Goal: Transaction & Acquisition: Purchase product/service

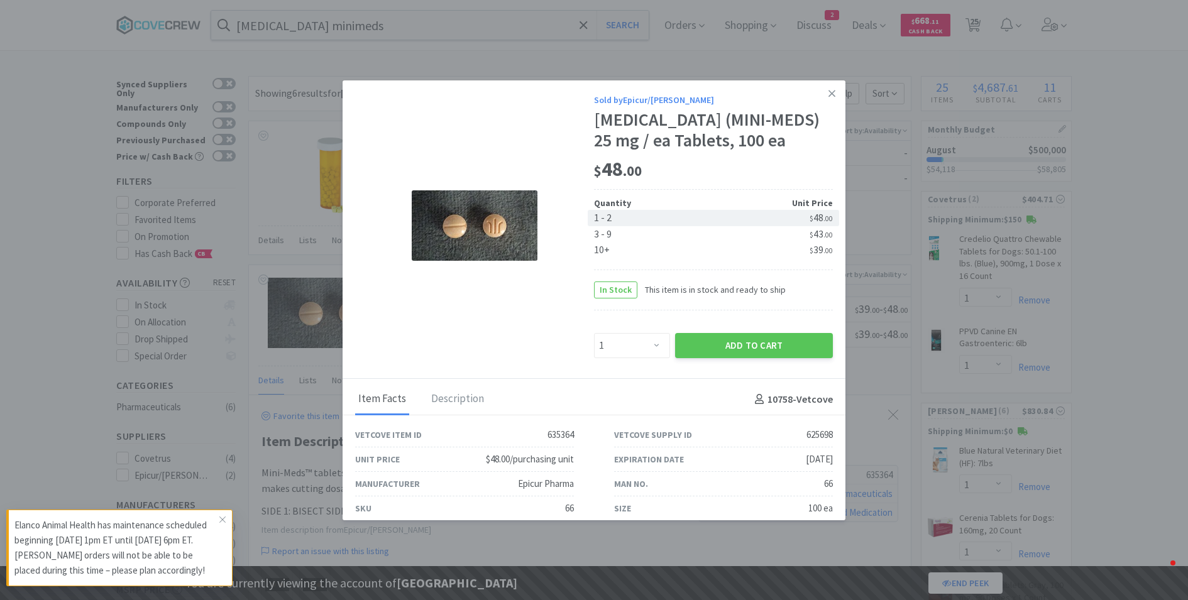
select select "1"
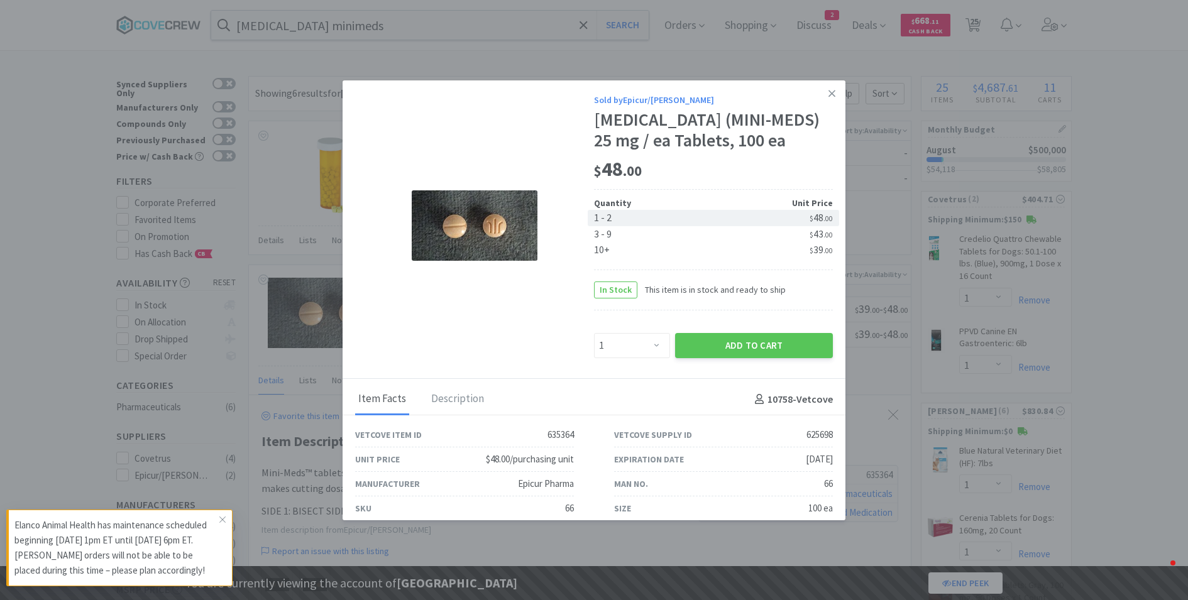
select select "1"
select select "2"
select select "5"
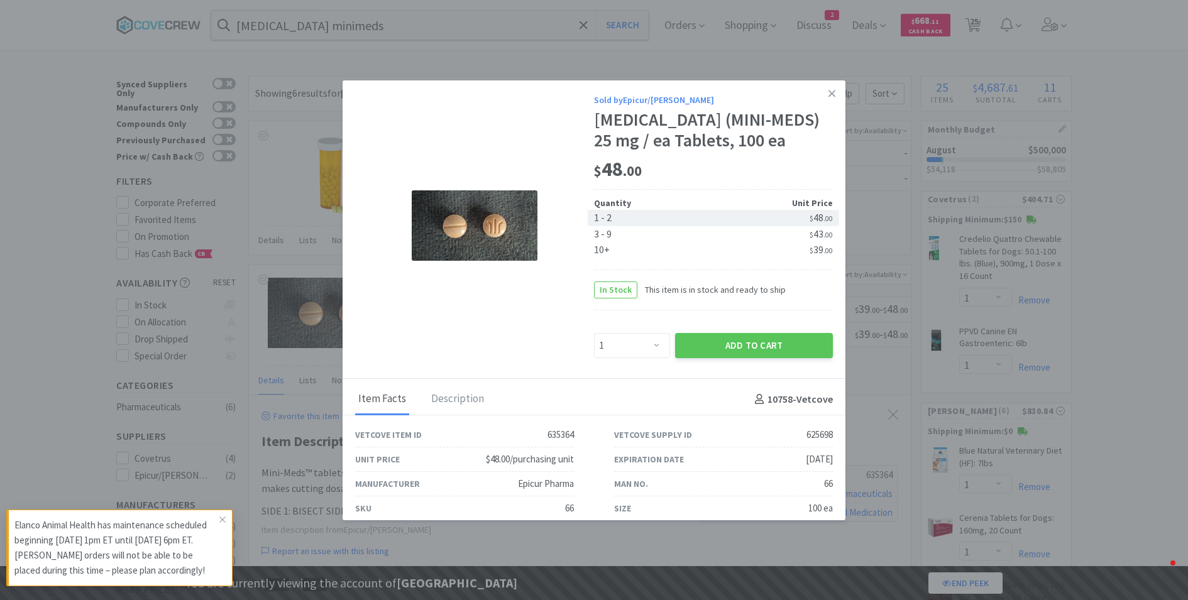
select select "2"
select select "1"
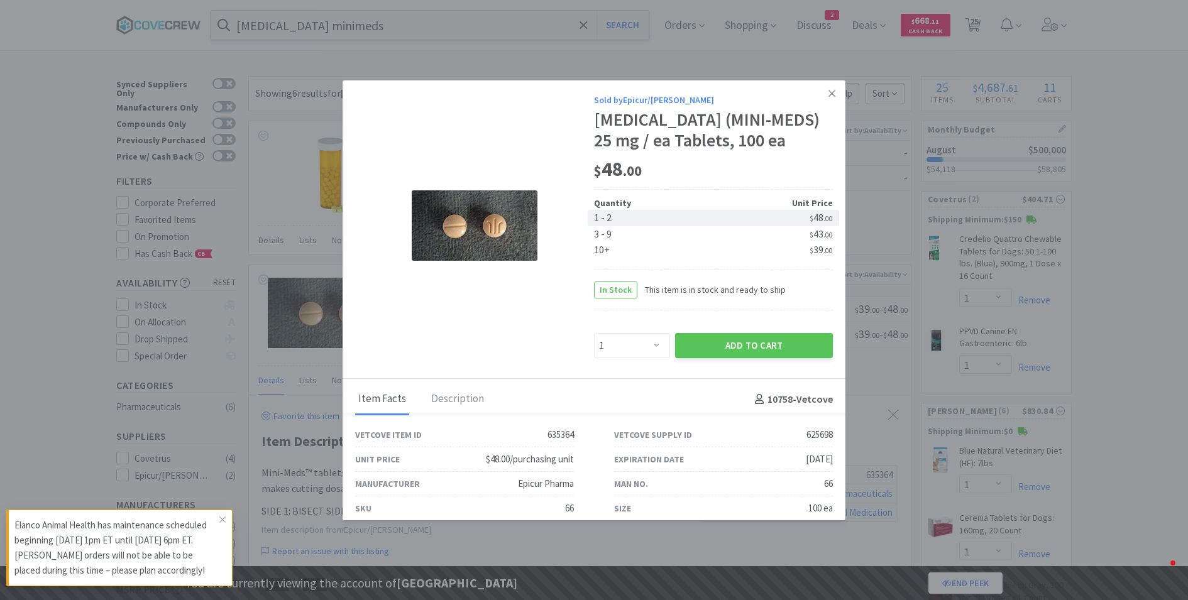
select select "2"
select select "1"
select select "2"
select select "15"
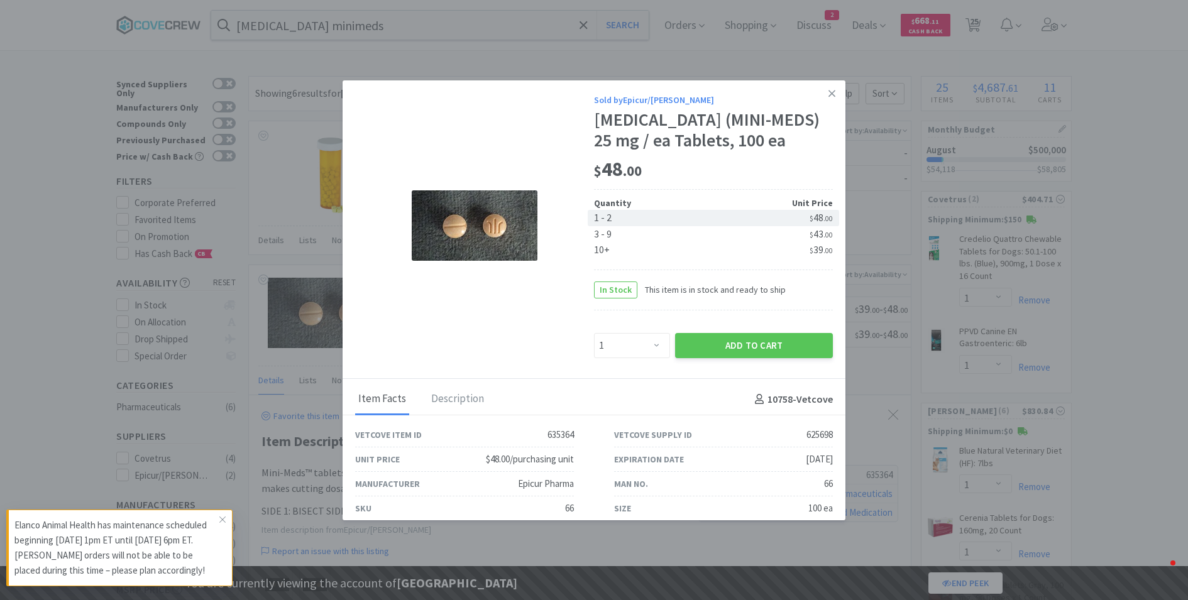
select select "1"
select select "3"
select select "1"
select select "5"
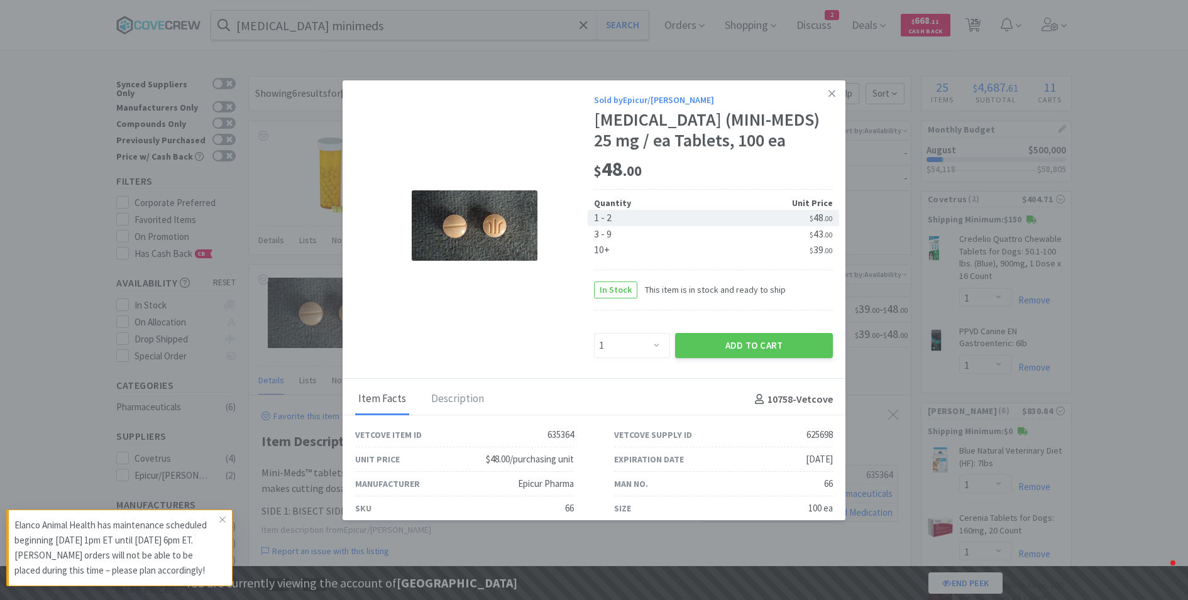
select select "2"
